Goal: Task Accomplishment & Management: Use online tool/utility

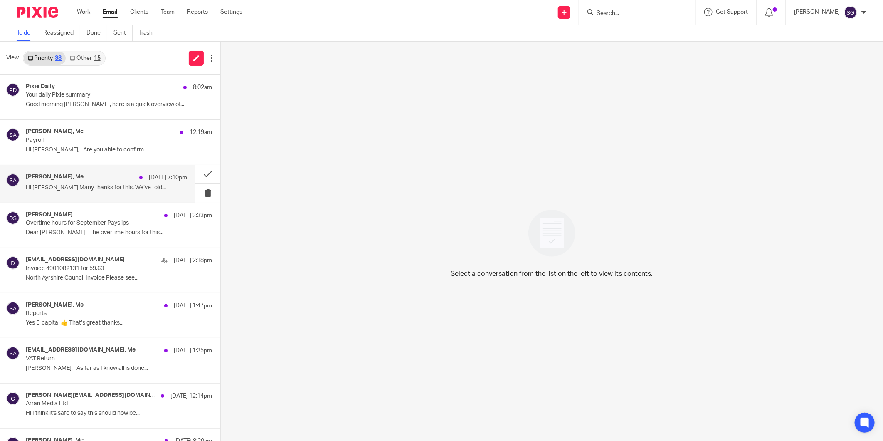
click at [78, 173] on div "[PERSON_NAME], Me [DATE] 7:10pm" at bounding box center [106, 177] width 161 height 8
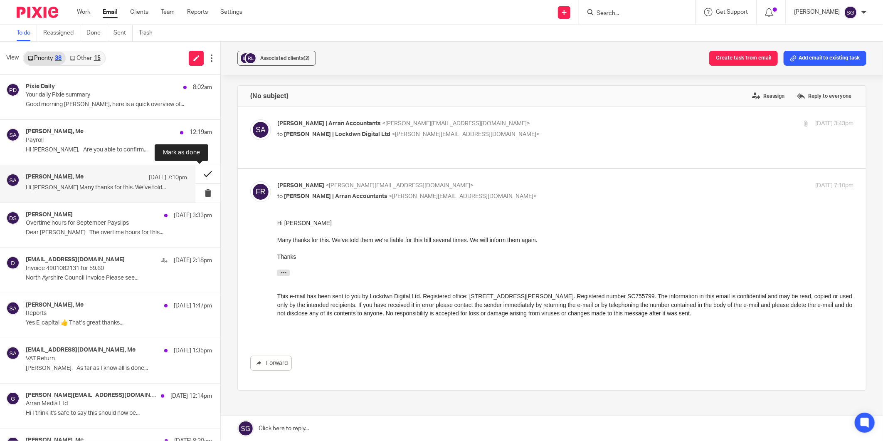
click at [200, 174] on button at bounding box center [207, 174] width 25 height 19
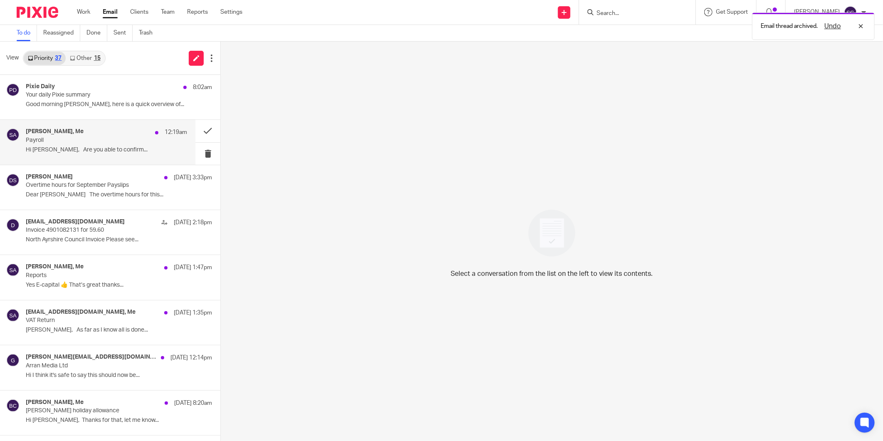
click at [78, 140] on p "Payroll" at bounding box center [90, 140] width 129 height 7
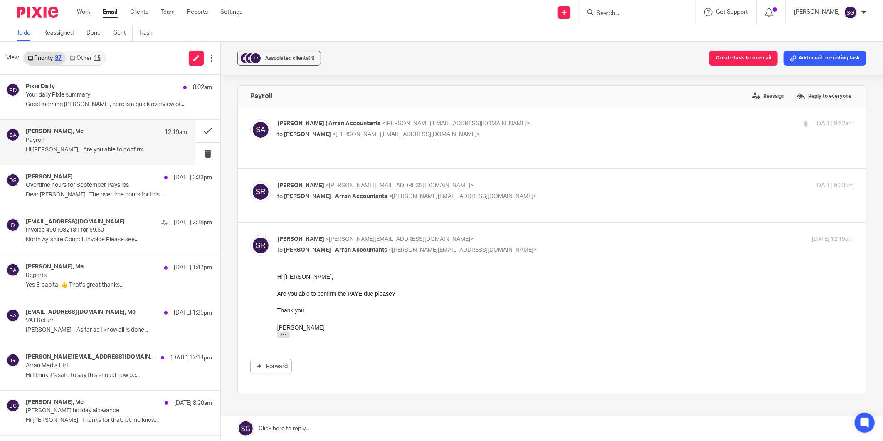
click at [310, 192] on div "[PERSON_NAME] <[PERSON_NAME][EMAIL_ADDRESS][DOMAIN_NAME]> to [PERSON_NAME] | Ar…" at bounding box center [565, 191] width 576 height 21
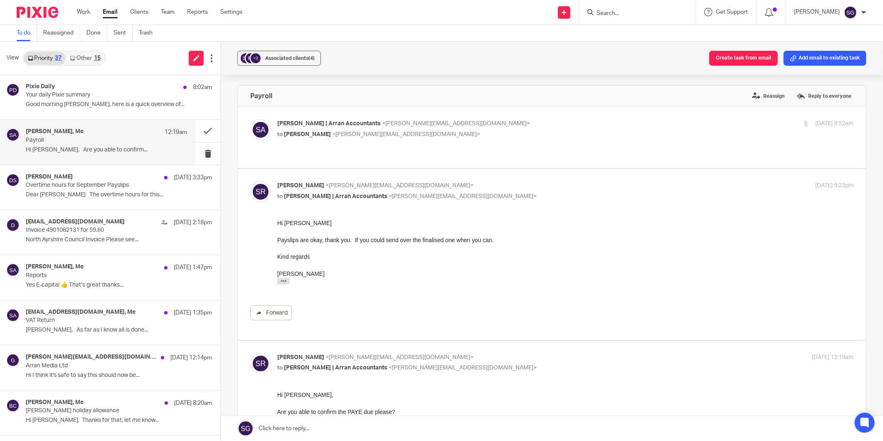
click at [310, 192] on div "[PERSON_NAME] <[PERSON_NAME][EMAIL_ADDRESS][DOMAIN_NAME]> to [PERSON_NAME] | Ar…" at bounding box center [565, 191] width 576 height 21
checkbox input "false"
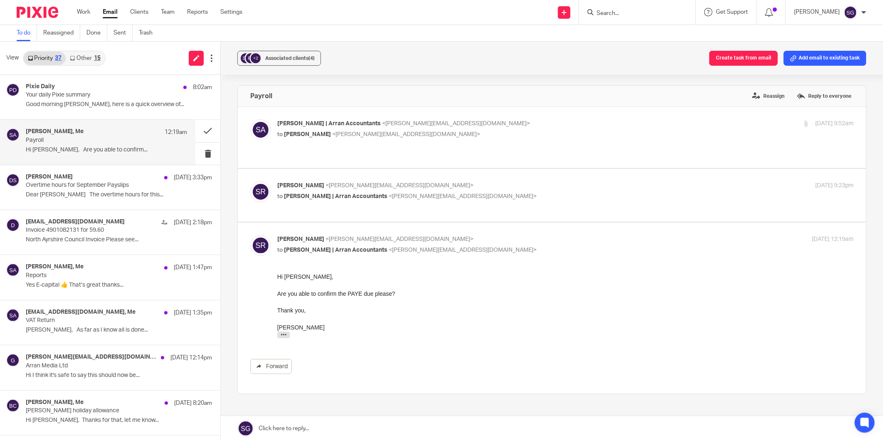
drag, startPoint x: 87, startPoint y: 57, endPoint x: 67, endPoint y: 59, distance: 20.4
click at [86, 57] on link "Other 15" at bounding box center [85, 58] width 39 height 13
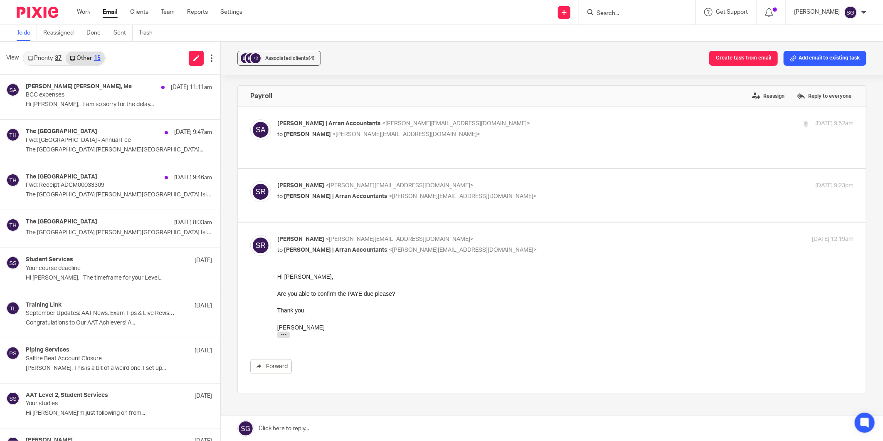
click at [53, 59] on link "Priority 37" at bounding box center [45, 58] width 42 height 13
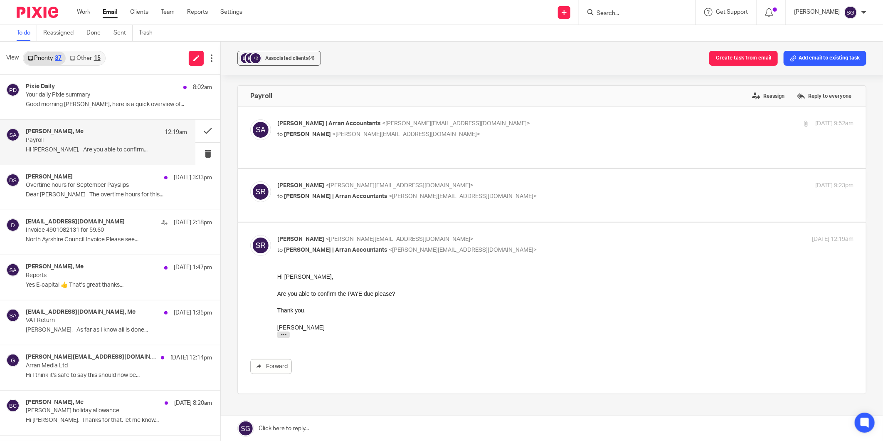
click at [105, 59] on div "Priority 37 Other 15" at bounding box center [64, 58] width 83 height 15
